Goal: Complete application form

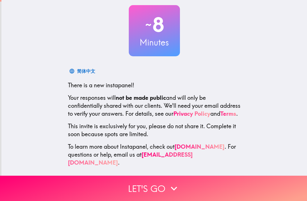
scroll to position [31, 0]
click at [162, 189] on button "Let's go" at bounding box center [153, 187] width 307 height 25
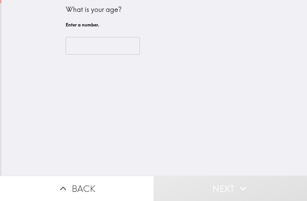
click at [116, 47] on input "number" at bounding box center [103, 46] width 74 height 18
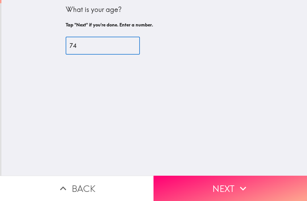
type input "74"
click at [243, 185] on icon "button" at bounding box center [242, 188] width 12 height 12
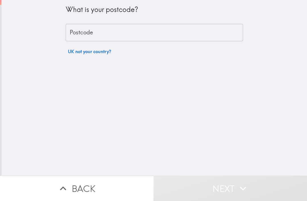
click at [180, 31] on input "Postcode" at bounding box center [154, 33] width 177 height 18
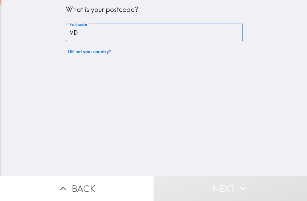
type input "V"
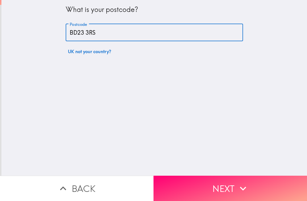
type input "BD23 3RS"
click at [232, 186] on button "Next" at bounding box center [229, 187] width 153 height 25
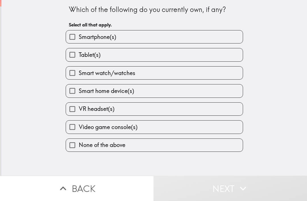
click at [175, 36] on label "Smartphone(s)" at bounding box center [154, 36] width 177 height 13
click at [79, 36] on input "Smartphone(s)" at bounding box center [72, 36] width 13 height 13
checkbox input "true"
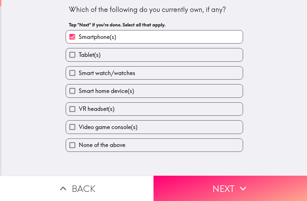
click at [169, 54] on label "Tablet(s)" at bounding box center [154, 54] width 177 height 13
click at [79, 54] on input "Tablet(s)" at bounding box center [72, 54] width 13 height 13
checkbox input "true"
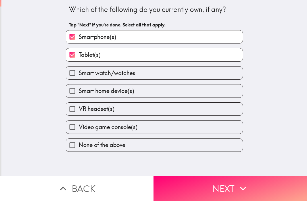
click at [193, 91] on label "Smart home device(s)" at bounding box center [154, 90] width 177 height 13
click at [79, 91] on input "Smart home device(s)" at bounding box center [72, 90] width 13 height 13
checkbox input "true"
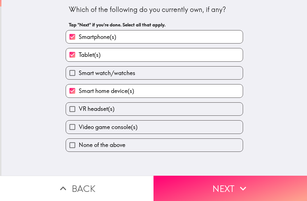
click at [226, 187] on button "Next" at bounding box center [229, 187] width 153 height 25
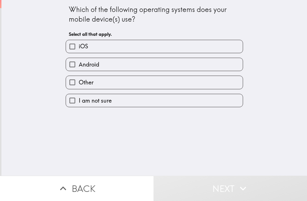
click at [194, 62] on label "Android" at bounding box center [154, 64] width 177 height 13
click at [79, 62] on input "Android" at bounding box center [72, 64] width 13 height 13
checkbox input "true"
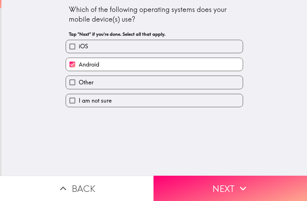
click at [227, 188] on button "Next" at bounding box center [229, 187] width 153 height 25
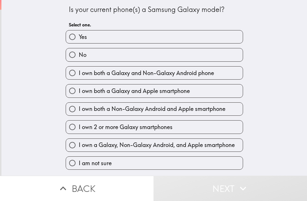
click at [212, 37] on label "Yes" at bounding box center [154, 36] width 177 height 13
click at [79, 37] on input "Yes" at bounding box center [72, 36] width 13 height 13
radio input "true"
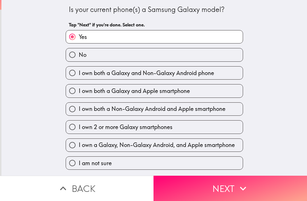
click at [234, 185] on button "Next" at bounding box center [229, 187] width 153 height 25
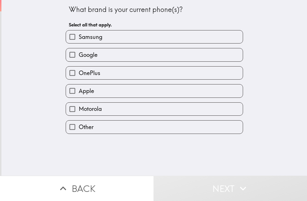
click at [207, 37] on label "Samsung" at bounding box center [154, 36] width 177 height 13
click at [79, 37] on input "Samsung" at bounding box center [72, 36] width 13 height 13
checkbox input "true"
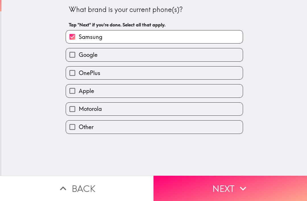
click at [228, 186] on button "Next" at bounding box center [229, 187] width 153 height 25
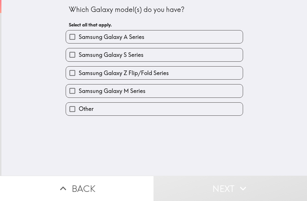
click at [210, 33] on label "Samsung Galaxy A Series" at bounding box center [154, 36] width 177 height 13
click at [79, 33] on input "Samsung Galaxy A Series" at bounding box center [72, 36] width 13 height 13
checkbox input "true"
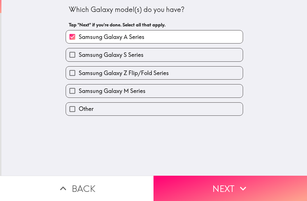
click at [234, 185] on button "Next" at bounding box center [229, 187] width 153 height 25
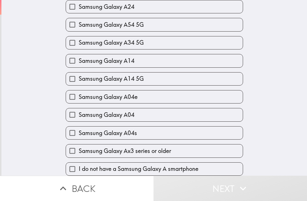
scroll to position [289, 0]
click at [207, 147] on label "Samsung Galaxy Ax3 series or older" at bounding box center [154, 150] width 177 height 13
click at [79, 147] on input "Samsung Galaxy Ax3 series or older" at bounding box center [72, 150] width 13 height 13
checkbox input "true"
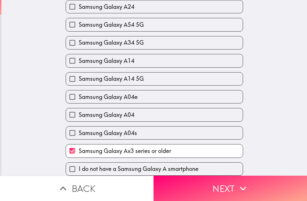
click at [253, 188] on button "Next" at bounding box center [229, 187] width 153 height 25
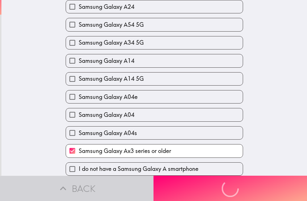
scroll to position [0, 0]
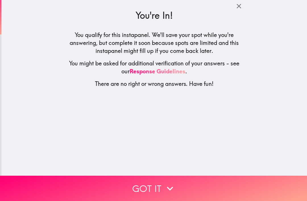
click at [160, 189] on button "Got it" at bounding box center [153, 187] width 307 height 25
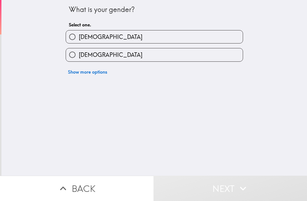
click at [164, 37] on label "[DEMOGRAPHIC_DATA]" at bounding box center [154, 36] width 177 height 13
click at [79, 37] on input "[DEMOGRAPHIC_DATA]" at bounding box center [72, 36] width 13 height 13
radio input "true"
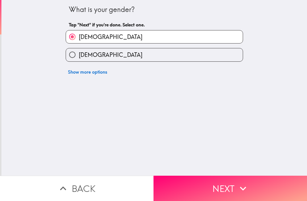
click at [235, 188] on button "Next" at bounding box center [229, 187] width 153 height 25
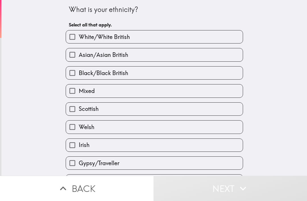
click at [83, 37] on span "White/White British" at bounding box center [104, 37] width 51 height 8
click at [79, 37] on input "White/White British" at bounding box center [72, 36] width 13 height 13
checkbox input "true"
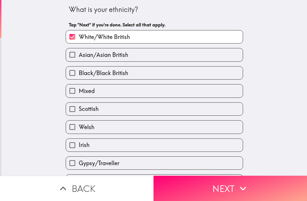
click at [251, 188] on button "Next" at bounding box center [229, 187] width 153 height 25
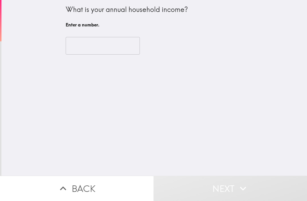
click at [82, 40] on input "number" at bounding box center [103, 46] width 74 height 18
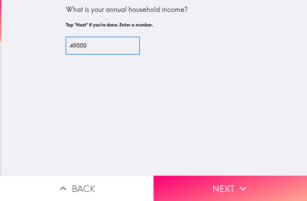
type input "49000"
click at [258, 186] on button "Next" at bounding box center [229, 187] width 153 height 25
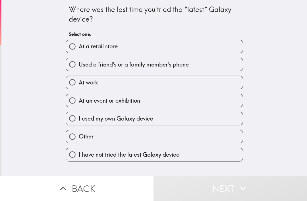
click at [76, 45] on input "At a retail store" at bounding box center [72, 46] width 13 height 13
radio input "true"
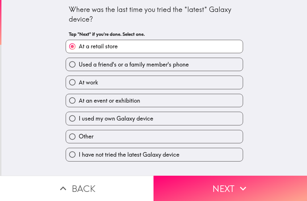
click at [254, 188] on button "Next" at bounding box center [229, 187] width 153 height 25
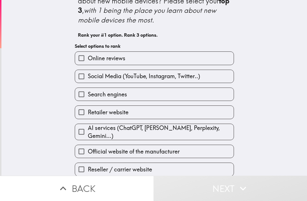
scroll to position [18, 0]
click at [209, 114] on label "Retailer website" at bounding box center [154, 112] width 158 height 13
click at [88, 114] on input "Retailer website" at bounding box center [81, 112] width 13 height 13
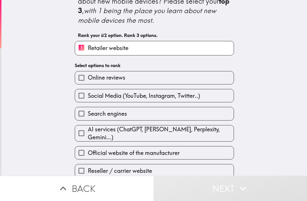
click at [190, 151] on label "Official website of the manufacturer" at bounding box center [154, 152] width 158 height 13
click at [88, 151] on input "Official website of the manufacturer" at bounding box center [81, 152] width 13 height 13
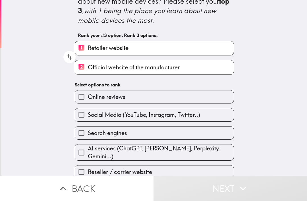
click at [192, 95] on label "Online reviews" at bounding box center [154, 96] width 158 height 13
click at [88, 95] on input "Online reviews" at bounding box center [81, 96] width 13 height 13
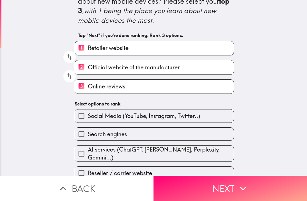
click at [237, 187] on icon "button" at bounding box center [242, 188] width 12 height 12
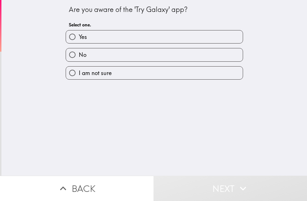
click at [169, 51] on label "No" at bounding box center [154, 54] width 177 height 13
click at [79, 51] on input "No" at bounding box center [72, 54] width 13 height 13
radio input "true"
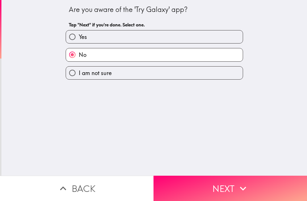
click at [226, 186] on button "Next" at bounding box center [229, 187] width 153 height 25
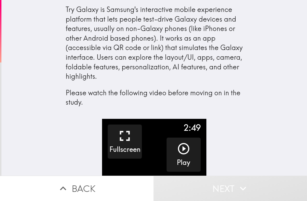
click at [186, 149] on icon "button" at bounding box center [184, 149] width 14 height 14
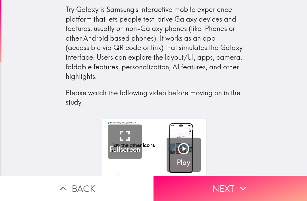
click at [234, 186] on button "Next" at bounding box center [229, 187] width 153 height 25
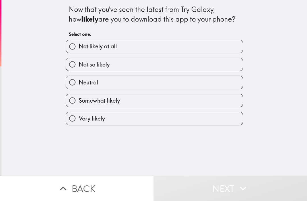
click at [214, 95] on label "Somewhat likely" at bounding box center [154, 100] width 177 height 13
click at [79, 95] on input "Somewhat likely" at bounding box center [72, 100] width 13 height 13
radio input "true"
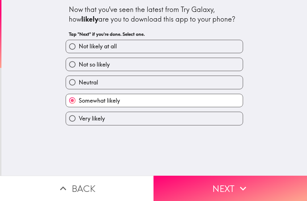
click at [227, 188] on button "Next" at bounding box center [229, 187] width 153 height 25
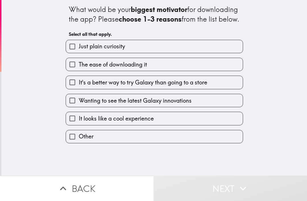
click at [215, 107] on label "Wanting to see the latest Galaxy innovations" at bounding box center [154, 100] width 177 height 13
click at [79, 107] on input "Wanting to see the latest Galaxy innovations" at bounding box center [72, 100] width 13 height 13
checkbox input "true"
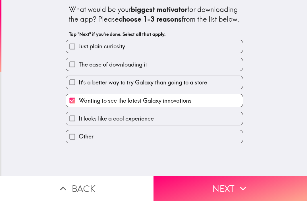
click at [230, 188] on button "Next" at bounding box center [229, 187] width 153 height 25
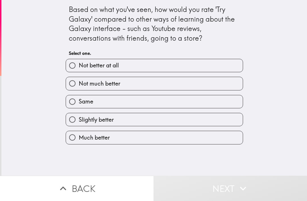
click at [200, 137] on label "Much better" at bounding box center [154, 137] width 177 height 13
click at [79, 137] on input "Much better" at bounding box center [72, 137] width 13 height 13
radio input "true"
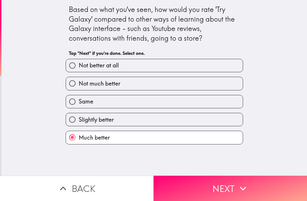
click at [235, 185] on button "Next" at bounding box center [229, 187] width 153 height 25
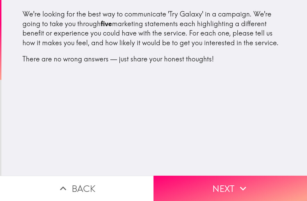
click at [231, 189] on button "Next" at bounding box center [229, 187] width 153 height 25
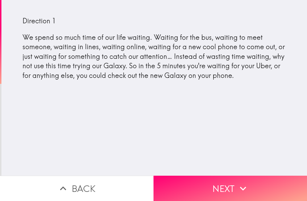
click at [226, 184] on button "Next" at bounding box center [229, 187] width 153 height 25
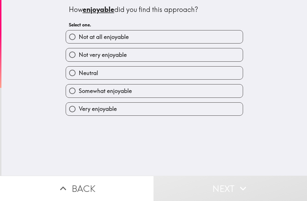
click at [199, 36] on label "Not at all enjoyable" at bounding box center [154, 36] width 177 height 13
click at [79, 36] on input "Not at all enjoyable" at bounding box center [72, 36] width 13 height 13
radio input "true"
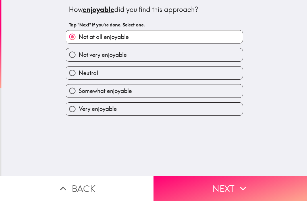
click at [225, 186] on button "Next" at bounding box center [229, 187] width 153 height 25
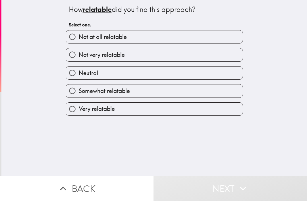
click at [215, 53] on label "Not very relatable" at bounding box center [154, 54] width 177 height 13
click at [79, 53] on input "Not very relatable" at bounding box center [72, 54] width 13 height 13
radio input "true"
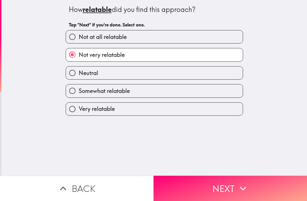
click at [237, 185] on icon "button" at bounding box center [242, 188] width 12 height 12
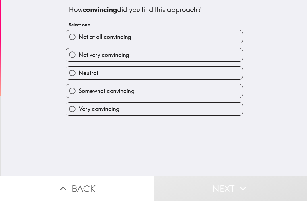
click at [216, 72] on label "Neutral" at bounding box center [154, 72] width 177 height 13
click at [79, 72] on input "Neutral" at bounding box center [72, 72] width 13 height 13
radio input "true"
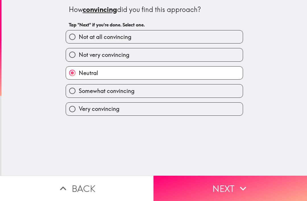
click at [238, 182] on icon "button" at bounding box center [242, 188] width 12 height 12
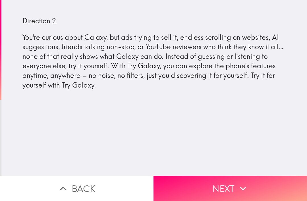
click at [236, 188] on icon "button" at bounding box center [242, 188] width 12 height 12
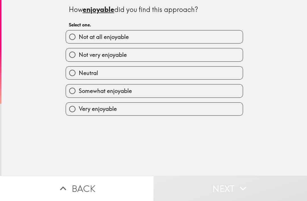
click at [206, 106] on label "Very enjoyable" at bounding box center [154, 108] width 177 height 13
click at [79, 106] on input "Very enjoyable" at bounding box center [72, 108] width 13 height 13
radio input "true"
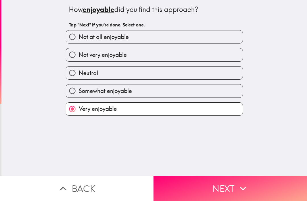
click at [225, 185] on button "Next" at bounding box center [229, 187] width 153 height 25
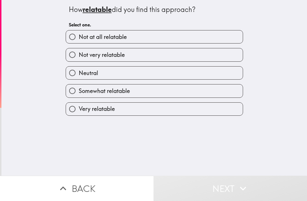
click at [217, 108] on label "Very relatable" at bounding box center [154, 108] width 177 height 13
click at [79, 108] on input "Very relatable" at bounding box center [72, 108] width 13 height 13
radio input "true"
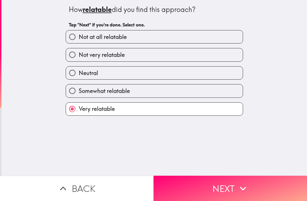
click at [236, 185] on icon "button" at bounding box center [242, 188] width 12 height 12
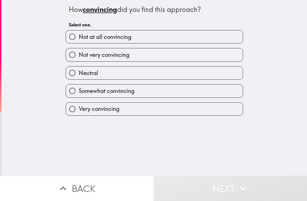
click at [222, 104] on label "Very convincing" at bounding box center [154, 108] width 177 height 13
click at [79, 104] on input "Very convincing" at bounding box center [72, 108] width 13 height 13
radio input "true"
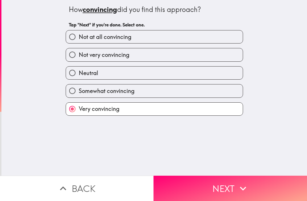
click at [235, 184] on button "Next" at bounding box center [229, 187] width 153 height 25
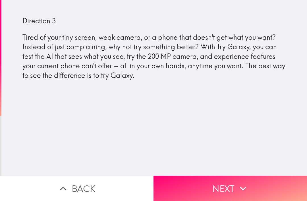
click at [230, 191] on button "Next" at bounding box center [229, 187] width 153 height 25
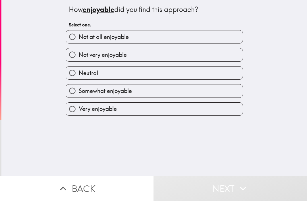
click at [150, 93] on label "Somewhat enjoyable" at bounding box center [154, 90] width 177 height 13
click at [79, 93] on input "Somewhat enjoyable" at bounding box center [72, 90] width 13 height 13
radio input "true"
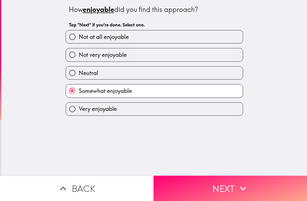
click at [234, 188] on button "Next" at bounding box center [229, 187] width 153 height 25
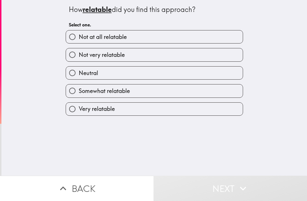
click at [175, 91] on label "Somewhat relatable" at bounding box center [154, 90] width 177 height 13
click at [79, 91] on input "Somewhat relatable" at bounding box center [72, 90] width 13 height 13
radio input "true"
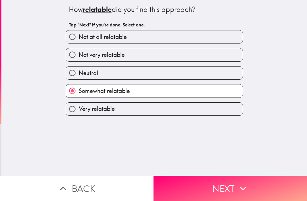
click at [234, 185] on button "Next" at bounding box center [229, 187] width 153 height 25
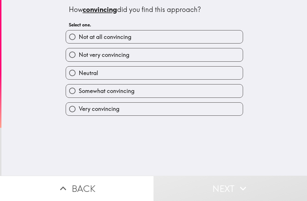
click at [222, 90] on label "Somewhat convincing" at bounding box center [154, 90] width 177 height 13
click at [79, 90] on input "Somewhat convincing" at bounding box center [72, 90] width 13 height 13
radio input "true"
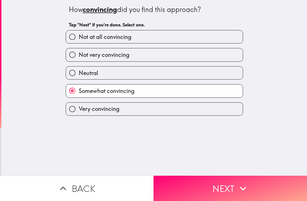
click at [235, 183] on button "Next" at bounding box center [229, 187] width 153 height 25
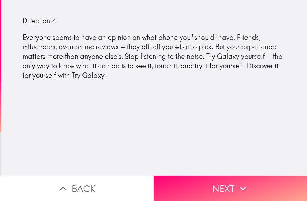
click at [227, 189] on button "Next" at bounding box center [229, 187] width 153 height 25
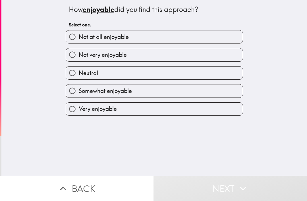
click at [198, 93] on label "Somewhat enjoyable" at bounding box center [154, 90] width 177 height 13
click at [79, 93] on input "Somewhat enjoyable" at bounding box center [72, 90] width 13 height 13
radio input "true"
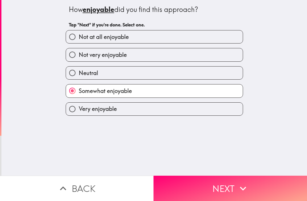
click at [227, 184] on button "Next" at bounding box center [229, 187] width 153 height 25
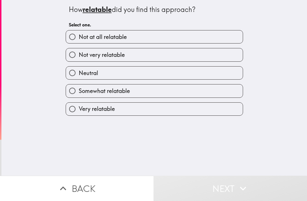
click at [202, 93] on label "Somewhat relatable" at bounding box center [154, 90] width 177 height 13
click at [79, 93] on input "Somewhat relatable" at bounding box center [72, 90] width 13 height 13
radio input "true"
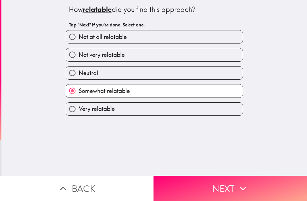
click at [228, 186] on button "Next" at bounding box center [229, 187] width 153 height 25
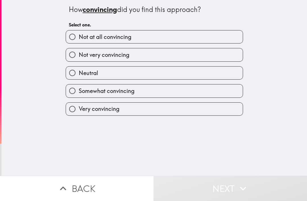
click at [213, 109] on label "Very convincing" at bounding box center [154, 108] width 177 height 13
click at [79, 109] on input "Very convincing" at bounding box center [72, 108] width 13 height 13
radio input "true"
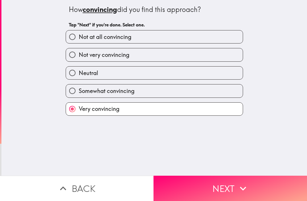
click at [234, 186] on button "Next" at bounding box center [229, 187] width 153 height 25
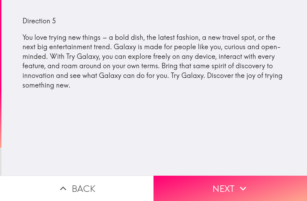
click at [230, 188] on button "Next" at bounding box center [229, 187] width 153 height 25
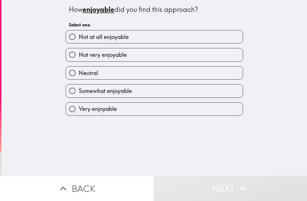
click at [186, 55] on label "Not very enjoyable" at bounding box center [154, 54] width 177 height 13
click at [79, 55] on input "Not very enjoyable" at bounding box center [72, 54] width 13 height 13
radio input "true"
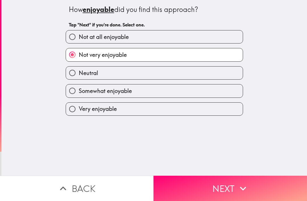
click at [231, 187] on button "Next" at bounding box center [229, 187] width 153 height 25
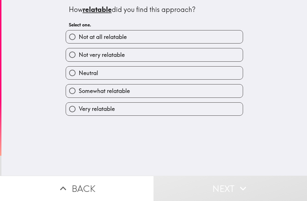
click at [207, 55] on label "Not very relatable" at bounding box center [154, 54] width 177 height 13
click at [79, 55] on input "Not very relatable" at bounding box center [72, 54] width 13 height 13
radio input "true"
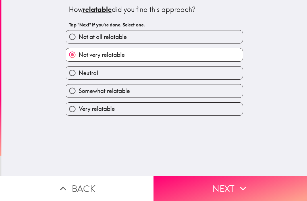
click at [246, 189] on icon "button" at bounding box center [242, 188] width 12 height 12
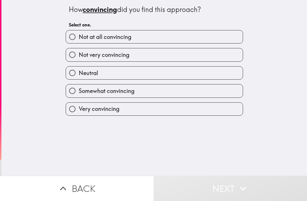
click at [205, 74] on label "Neutral" at bounding box center [154, 72] width 177 height 13
click at [79, 74] on input "Neutral" at bounding box center [72, 72] width 13 height 13
radio input "true"
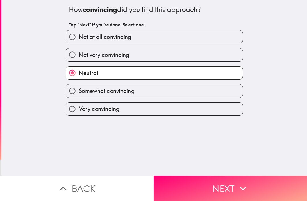
click at [244, 184] on icon "button" at bounding box center [242, 188] width 12 height 12
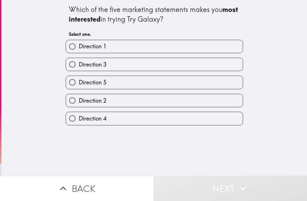
click at [185, 101] on label "Direction 2" at bounding box center [154, 100] width 177 height 13
click at [79, 101] on input "Direction 2" at bounding box center [72, 100] width 13 height 13
radio input "true"
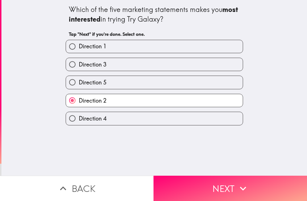
click at [234, 186] on button "Next" at bounding box center [229, 187] width 153 height 25
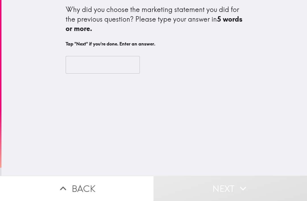
click at [112, 56] on input "text" at bounding box center [103, 65] width 74 height 18
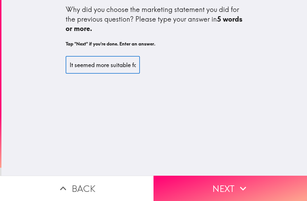
type input "It seemed more suitable for older people"
click at [237, 186] on icon "button" at bounding box center [242, 188] width 12 height 12
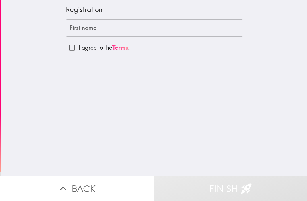
click at [192, 25] on input "First name" at bounding box center [154, 28] width 177 height 18
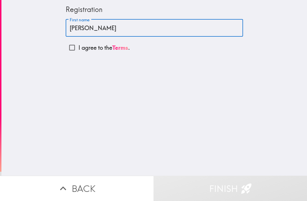
type input "[PERSON_NAME]"
click at [74, 47] on input "I agree to the Terms ." at bounding box center [72, 47] width 13 height 13
checkbox input "true"
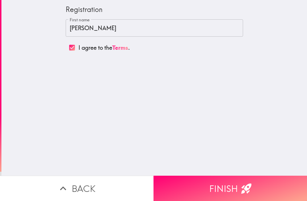
click at [237, 191] on button "Finish" at bounding box center [229, 187] width 153 height 25
